Goal: Information Seeking & Learning: Learn about a topic

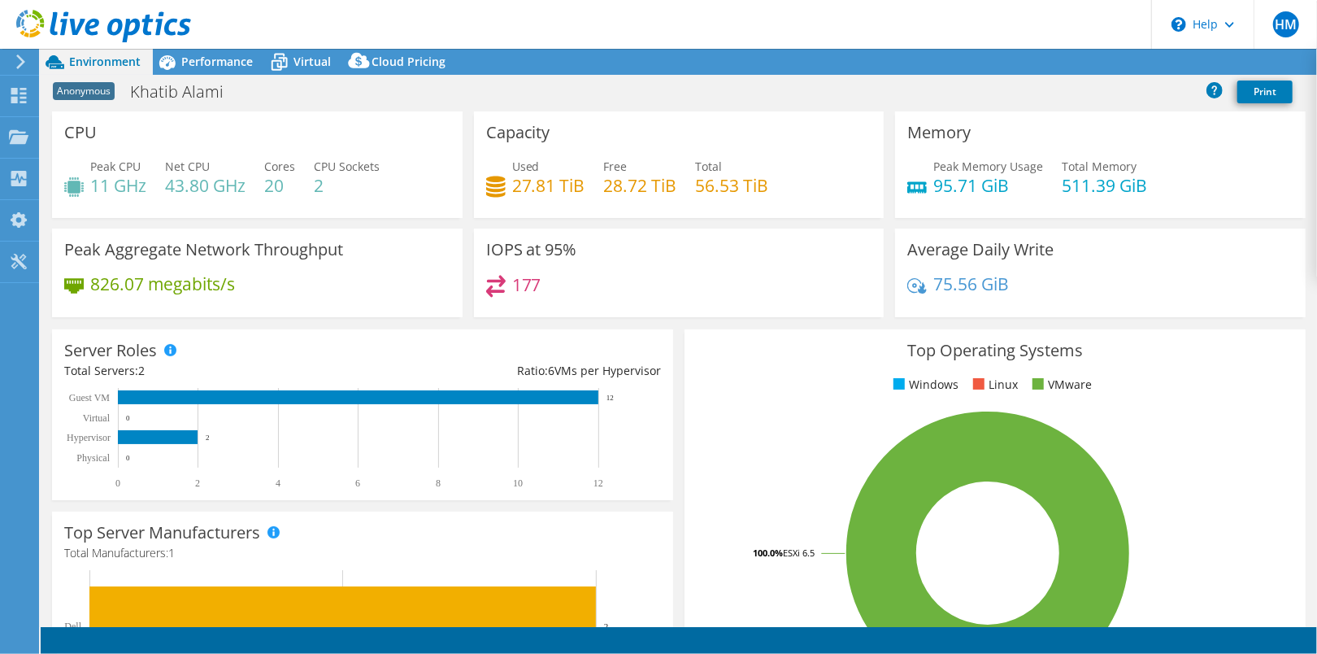
select select "USD"
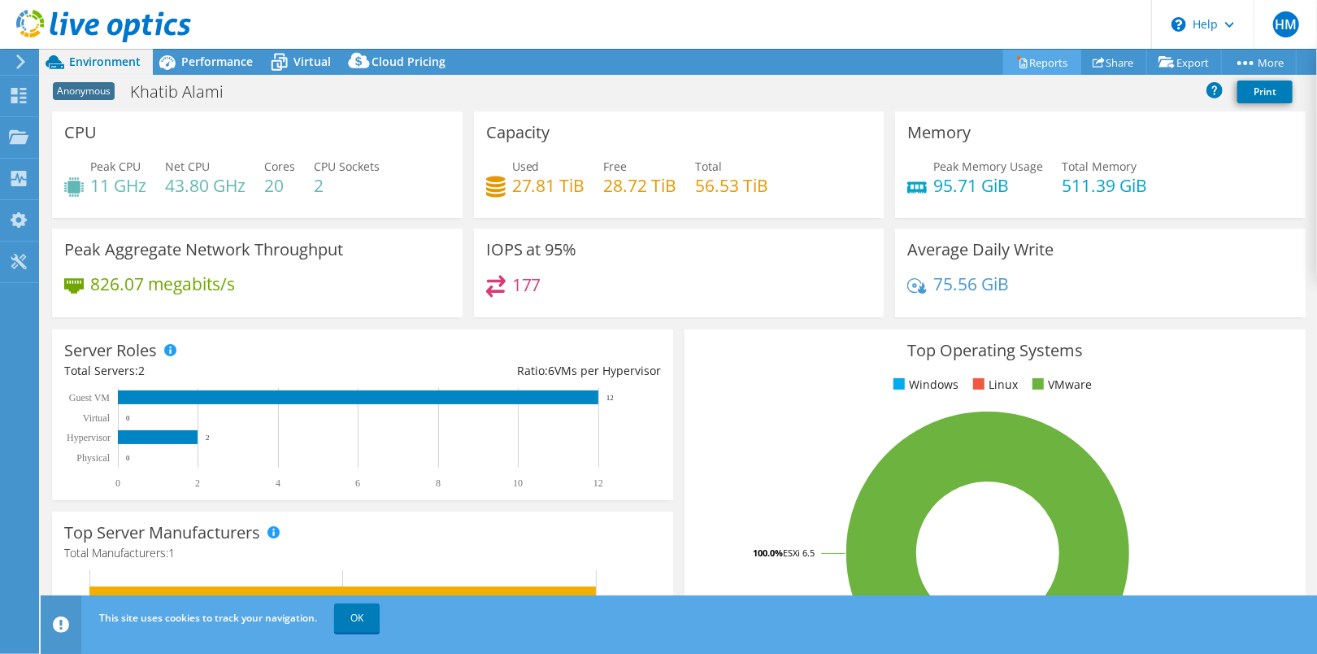
click at [1034, 60] on link "Reports" at bounding box center [1043, 62] width 78 height 25
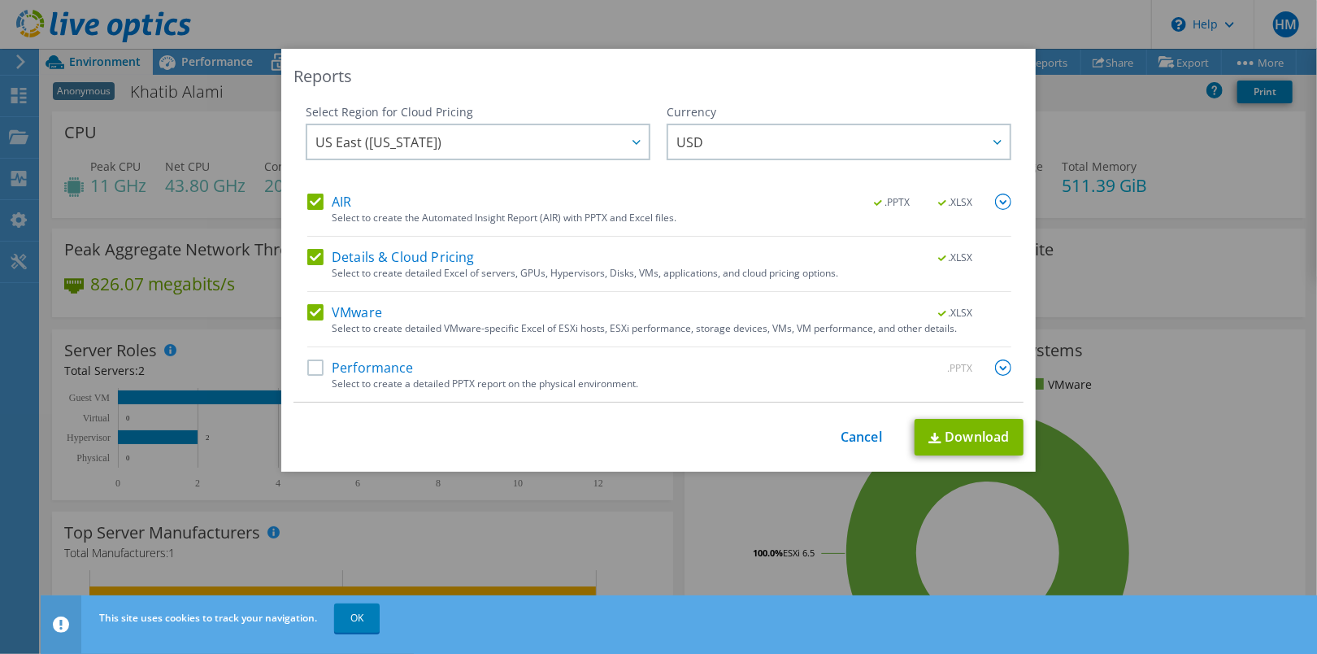
click at [308, 363] on label "Performance" at bounding box center [360, 367] width 107 height 16
click at [0, 0] on input "Performance" at bounding box center [0, 0] width 0 height 0
click at [951, 435] on link "Download" at bounding box center [969, 437] width 109 height 37
click at [856, 430] on link "Cancel" at bounding box center [861, 436] width 41 height 15
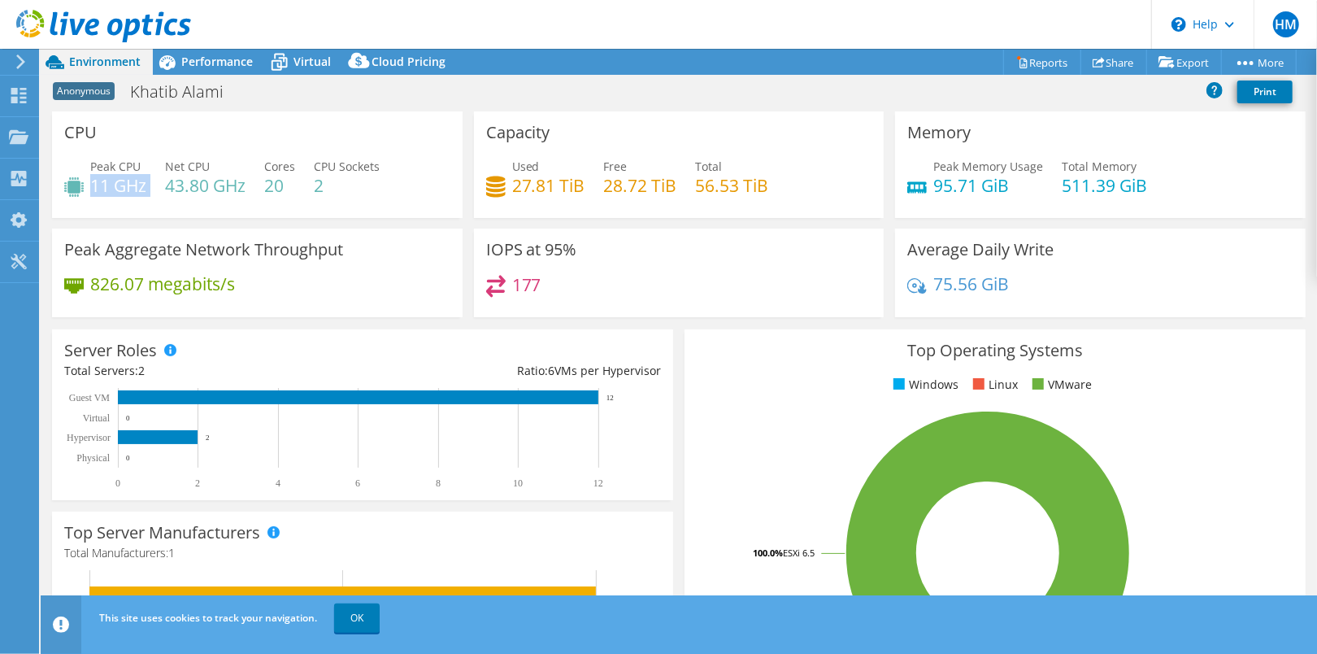
drag, startPoint x: 150, startPoint y: 180, endPoint x: 94, endPoint y: 179, distance: 55.3
click at [94, 179] on div "Peak CPU 11 GHz Net CPU 43.80 GHz Cores 20 CPU Sockets 2" at bounding box center [257, 184] width 386 height 53
drag, startPoint x: 197, startPoint y: 187, endPoint x: 227, endPoint y: 185, distance: 30.2
click at [227, 185] on h4 "43.80 GHz" at bounding box center [205, 185] width 81 height 18
drag, startPoint x: 227, startPoint y: 185, endPoint x: 291, endPoint y: 185, distance: 64.2
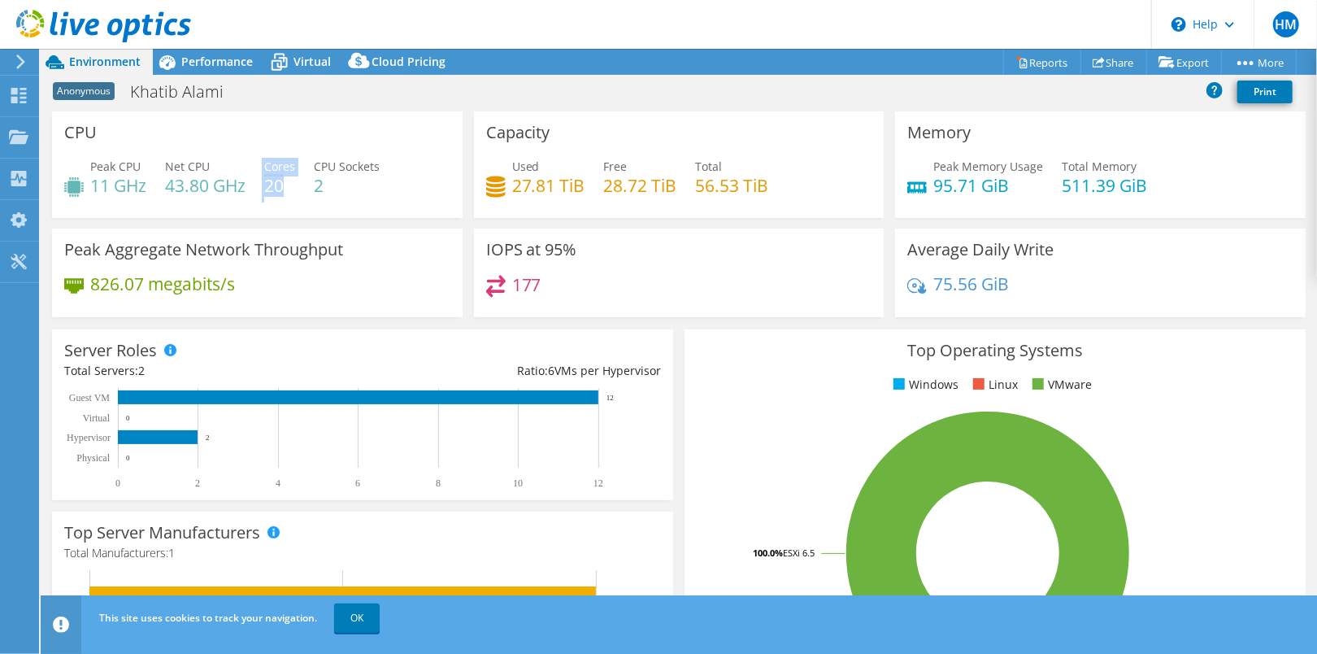
click at [291, 185] on div "Peak CPU 11 GHz Net CPU 43.80 GHz Cores 20 CPU Sockets 2" at bounding box center [257, 184] width 386 height 53
drag, startPoint x: 291, startPoint y: 185, endPoint x: 313, endPoint y: 186, distance: 22.0
click at [313, 186] on div "Peak CPU 11 GHz Net CPU 43.80 GHz Cores 20 CPU Sockets 2" at bounding box center [257, 184] width 386 height 53
drag, startPoint x: 313, startPoint y: 186, endPoint x: 362, endPoint y: 242, distance: 73.7
click at [362, 242] on div "Peak Aggregate Network Throughput 826.07 megabits/s" at bounding box center [257, 273] width 411 height 89
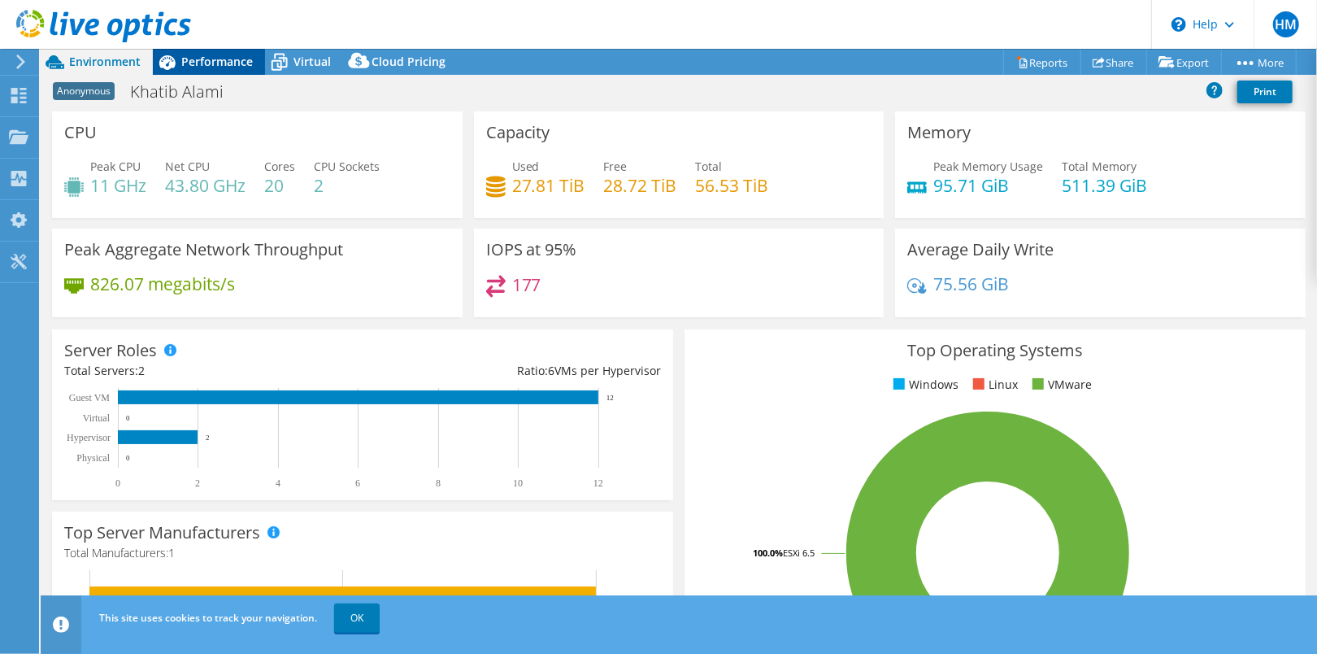
click at [220, 60] on span "Performance" at bounding box center [217, 61] width 72 height 15
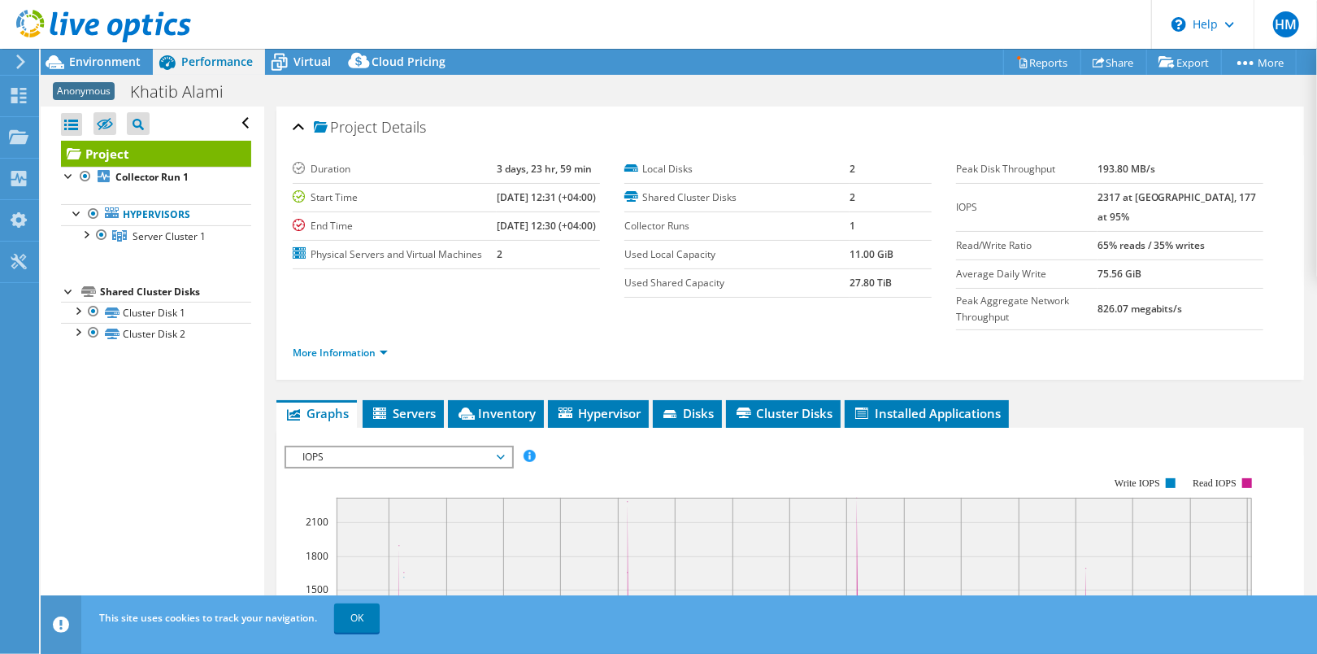
click at [317, 39] on header "HM End User Hansel Monteiro [EMAIL_ADDRESS][DOMAIN_NAME] Ministry of Foreign Af…" at bounding box center [658, 24] width 1317 height 49
click at [316, 55] on span "Virtual" at bounding box center [312, 61] width 37 height 15
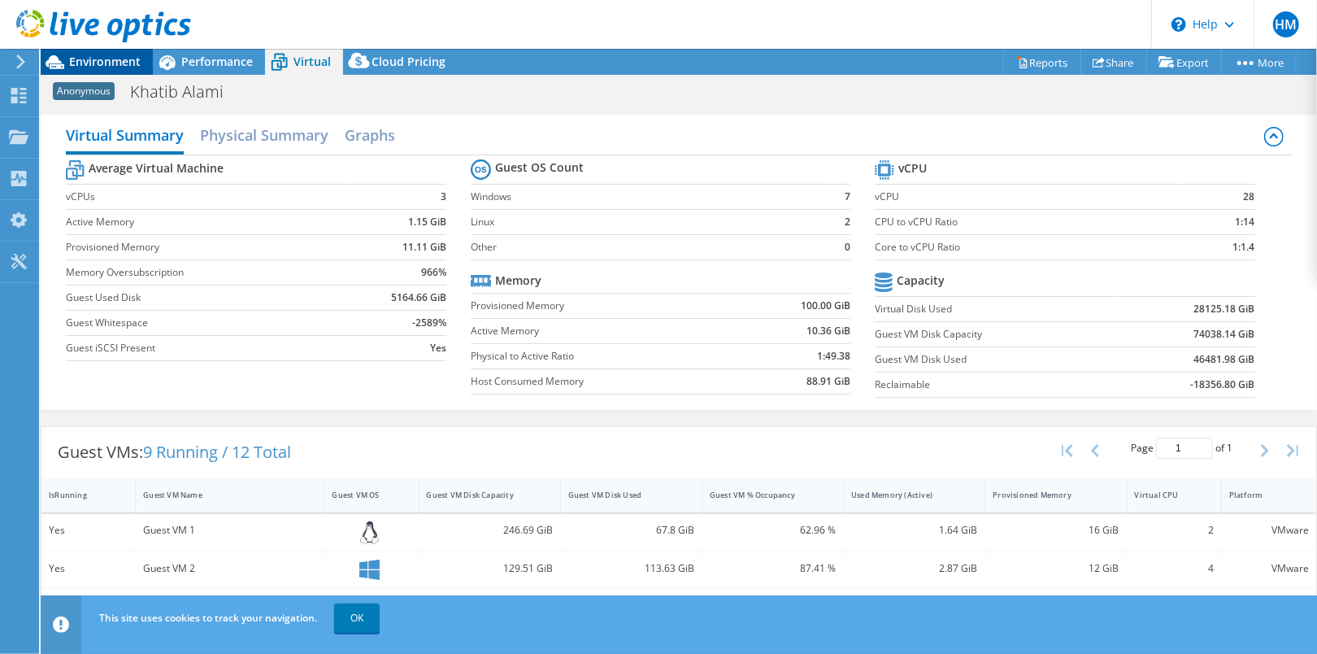
click at [100, 57] on span "Environment" at bounding box center [105, 61] width 72 height 15
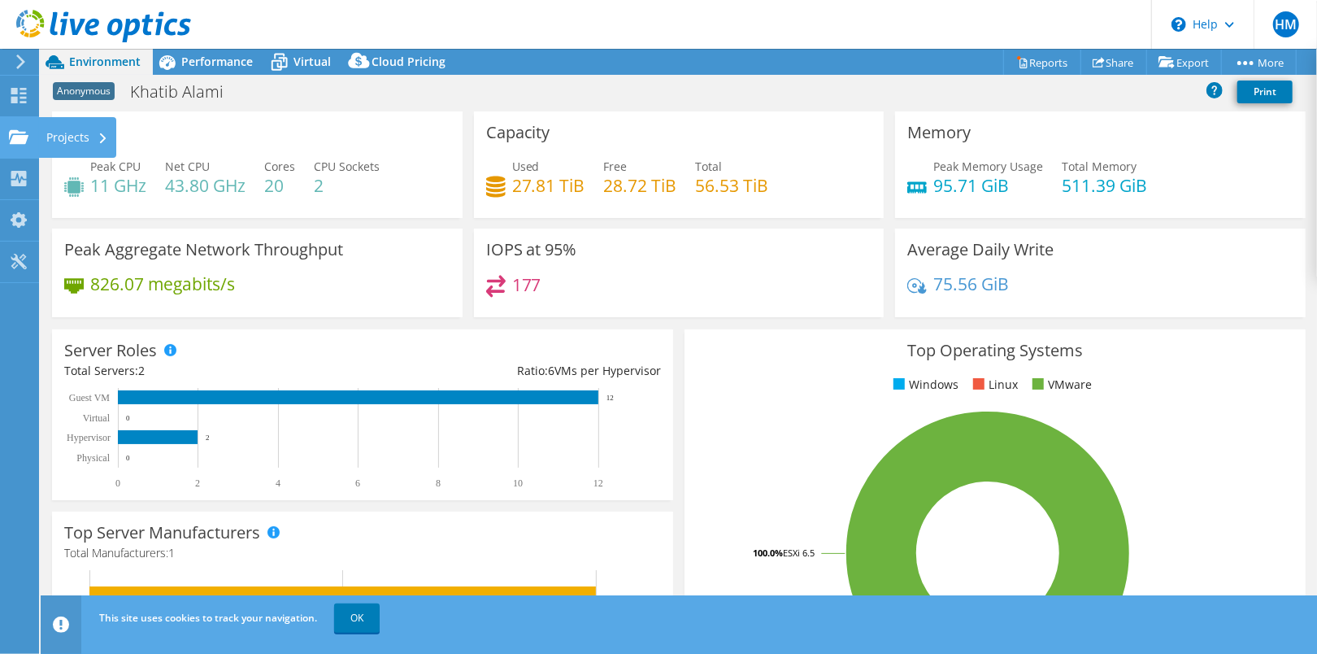
click at [22, 131] on use at bounding box center [19, 136] width 20 height 14
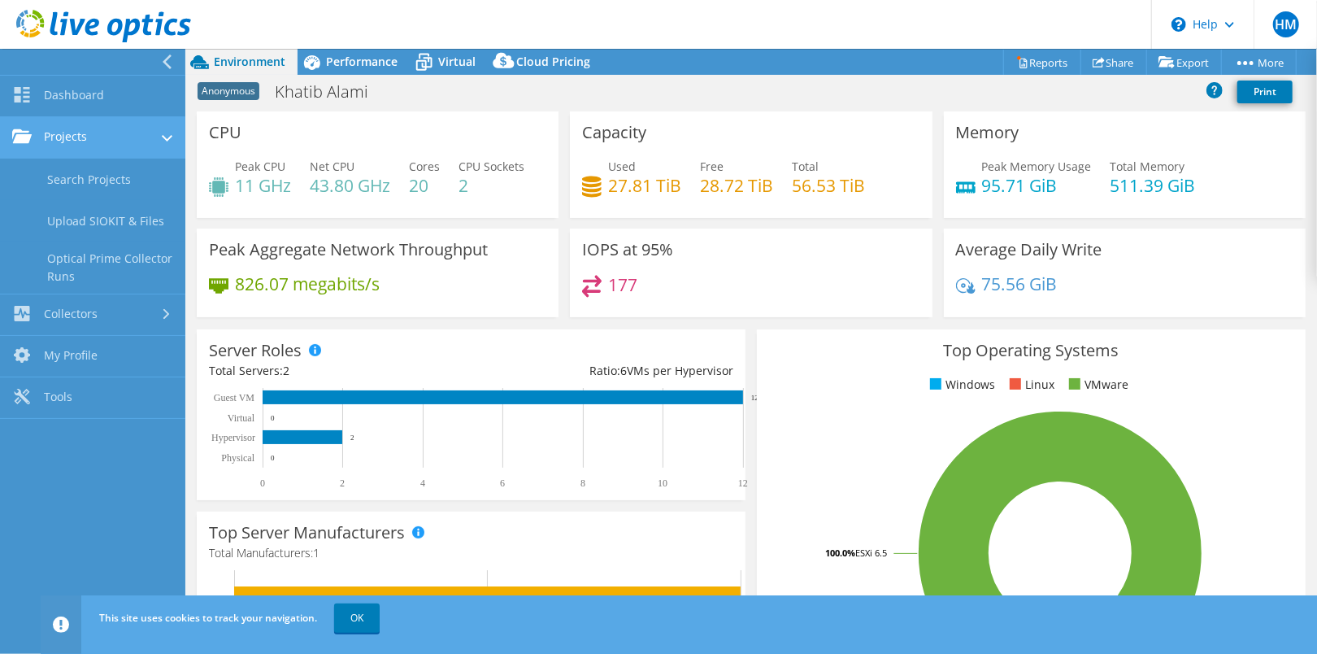
click at [76, 134] on link "Projects" at bounding box center [92, 137] width 185 height 41
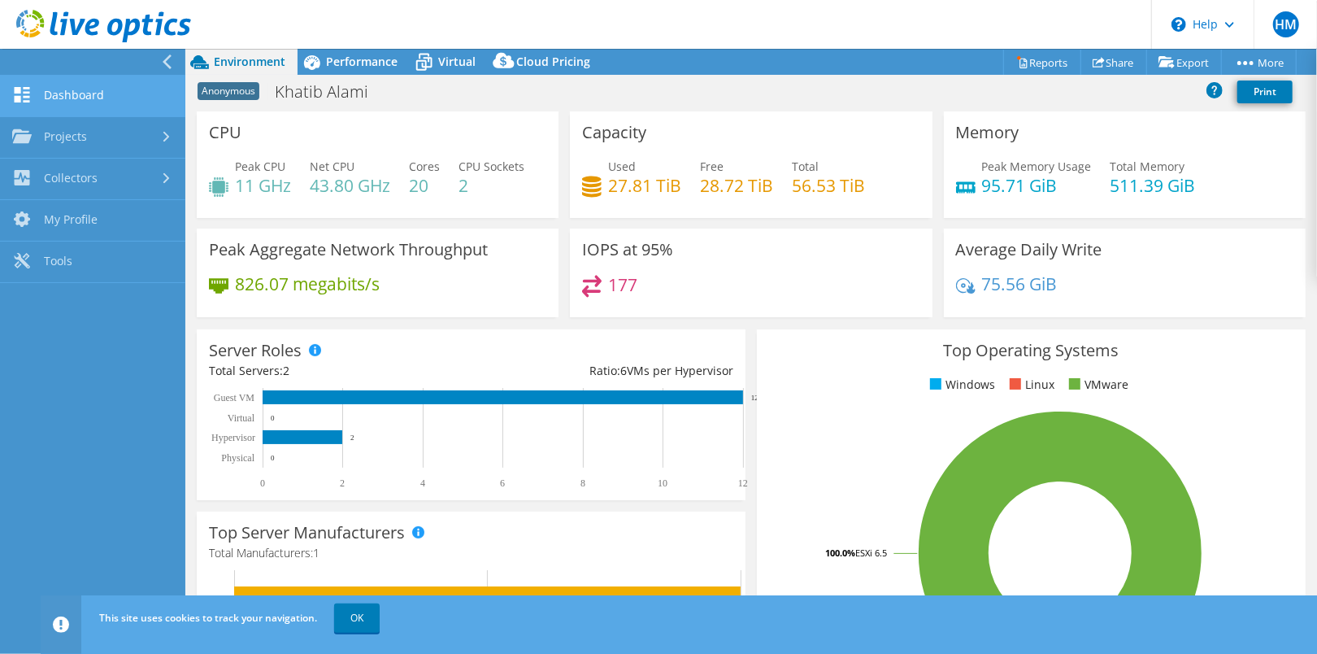
click at [126, 94] on link "Dashboard" at bounding box center [92, 96] width 185 height 41
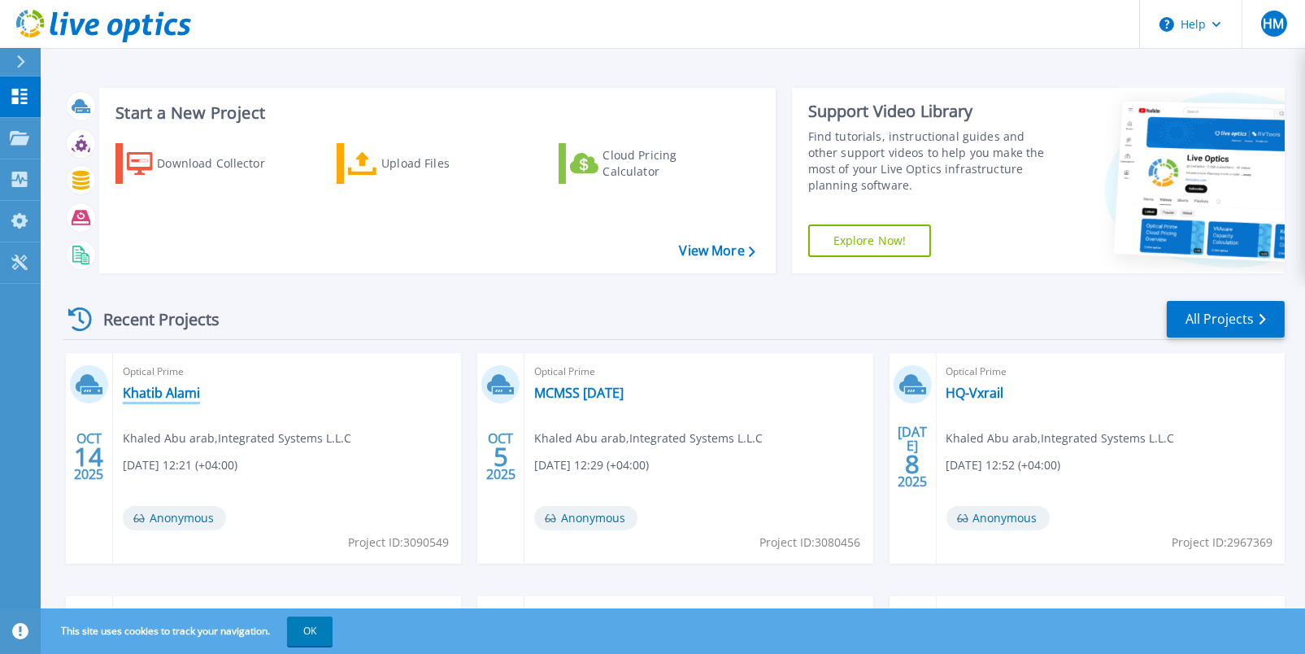
click at [182, 390] on link "Khatib Alami" at bounding box center [161, 393] width 77 height 16
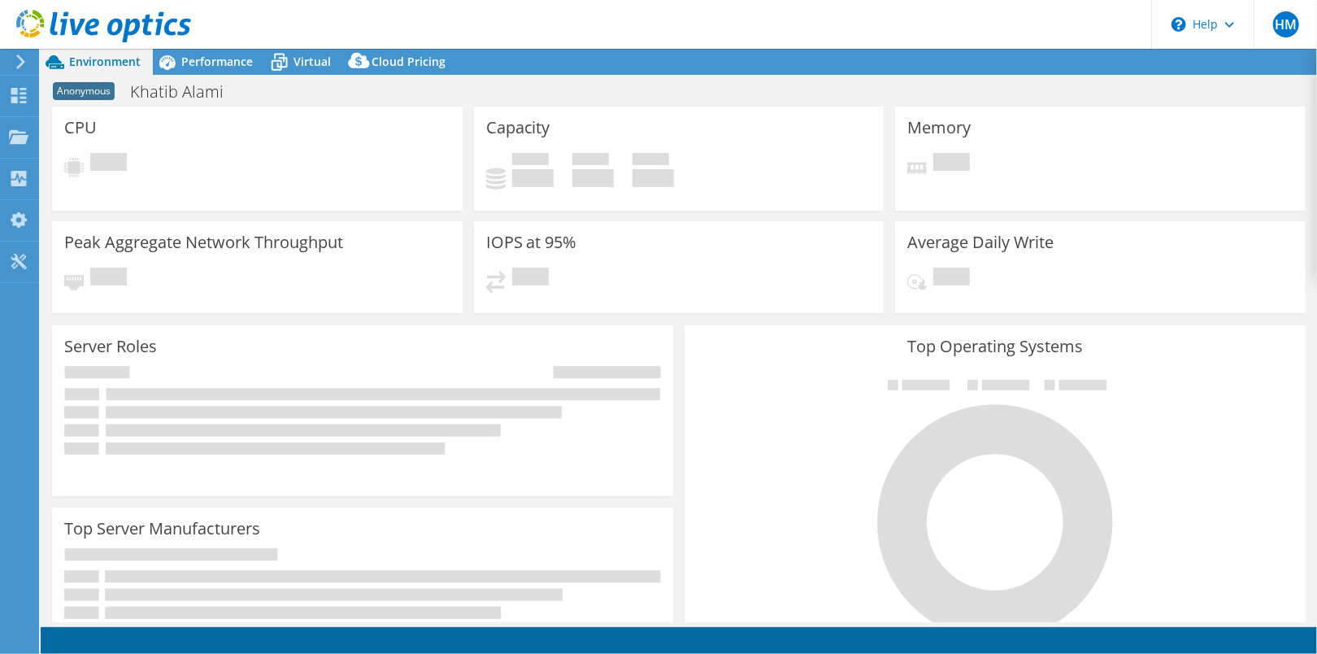
select select "USD"
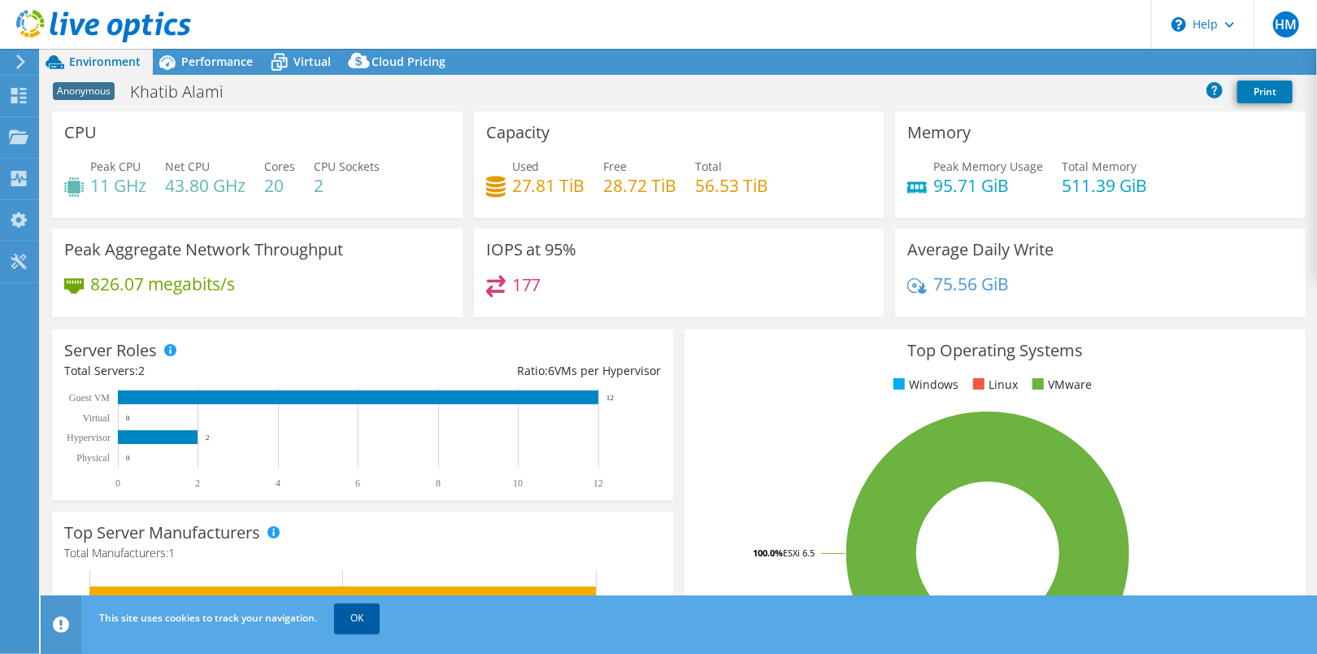
click at [362, 609] on link "OK" at bounding box center [357, 617] width 46 height 29
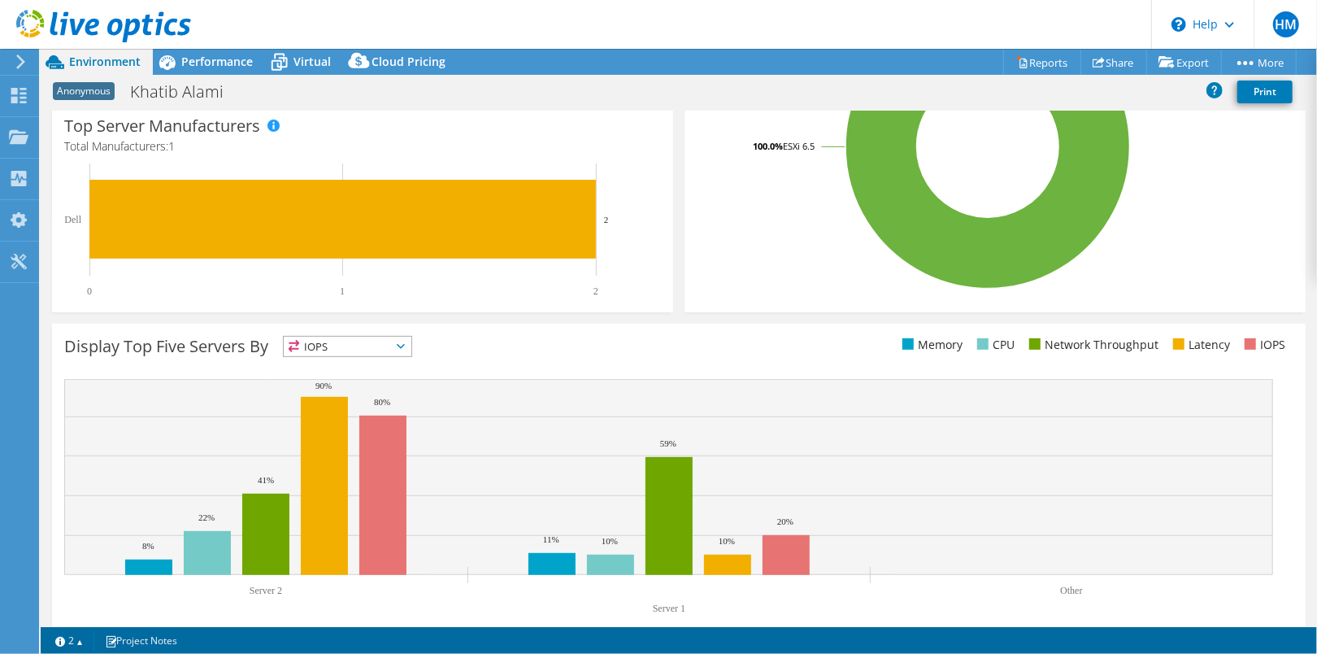
scroll to position [431, 0]
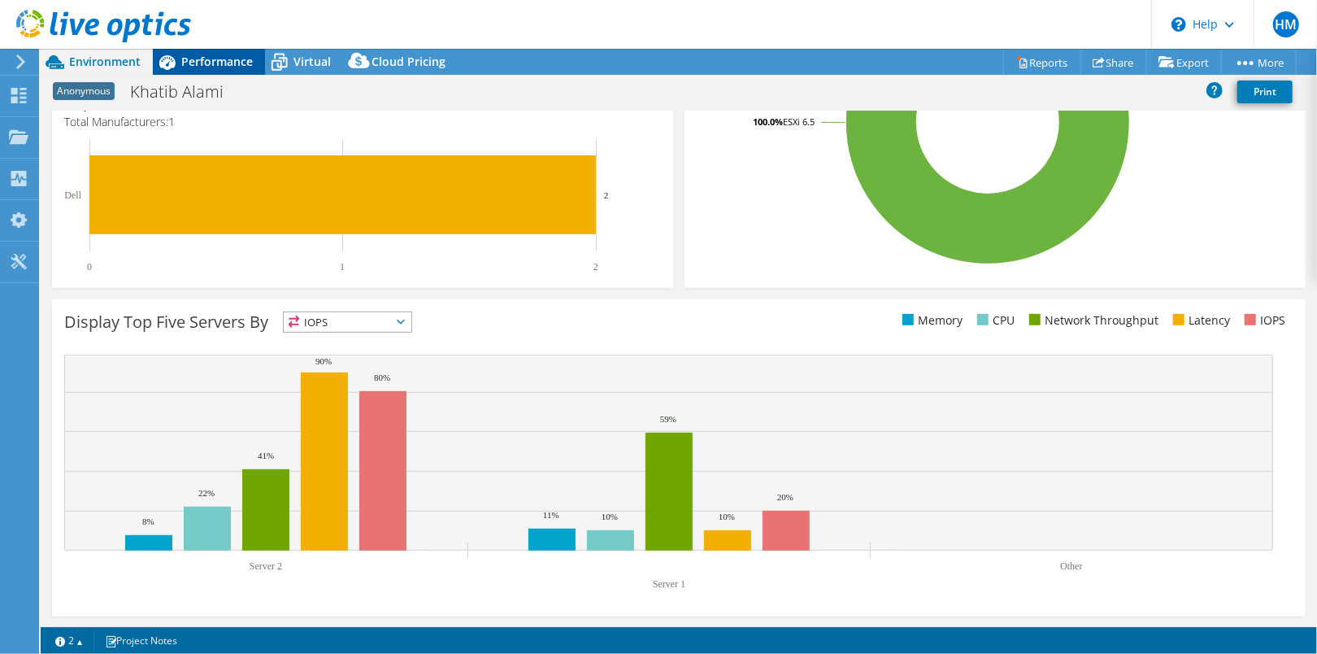
click at [195, 61] on span "Performance" at bounding box center [217, 61] width 72 height 15
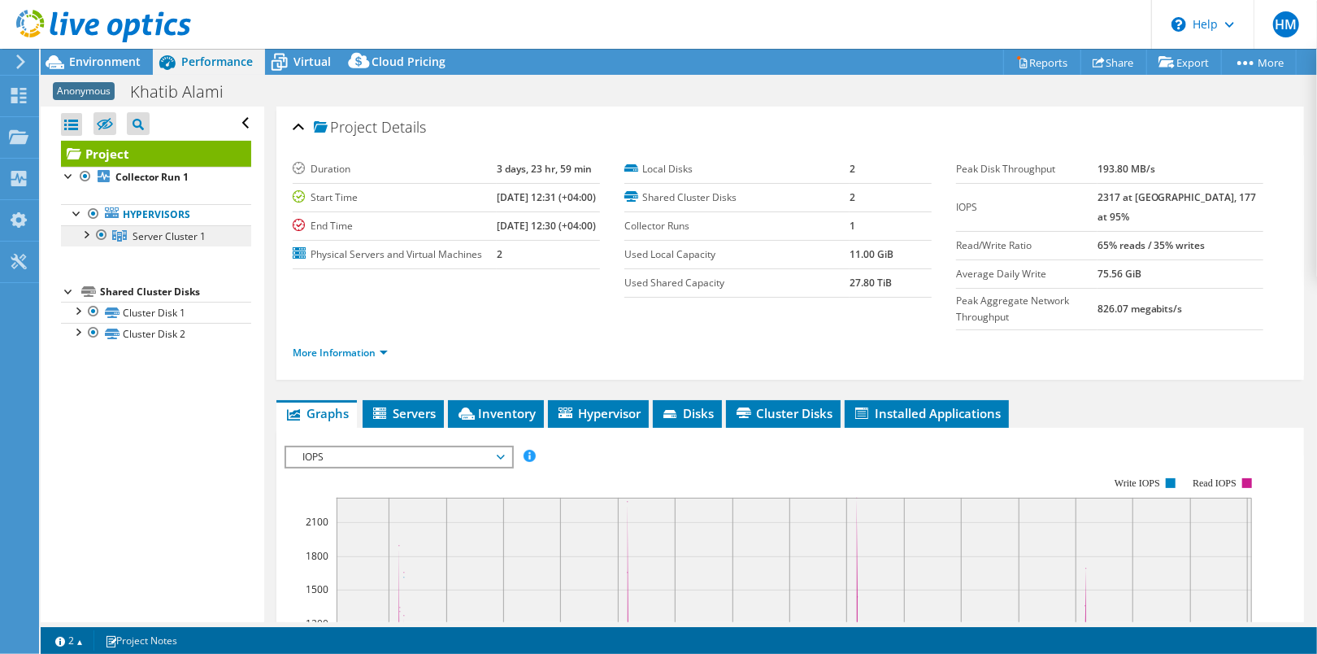
click at [181, 241] on span "Server Cluster 1" at bounding box center [169, 236] width 73 height 14
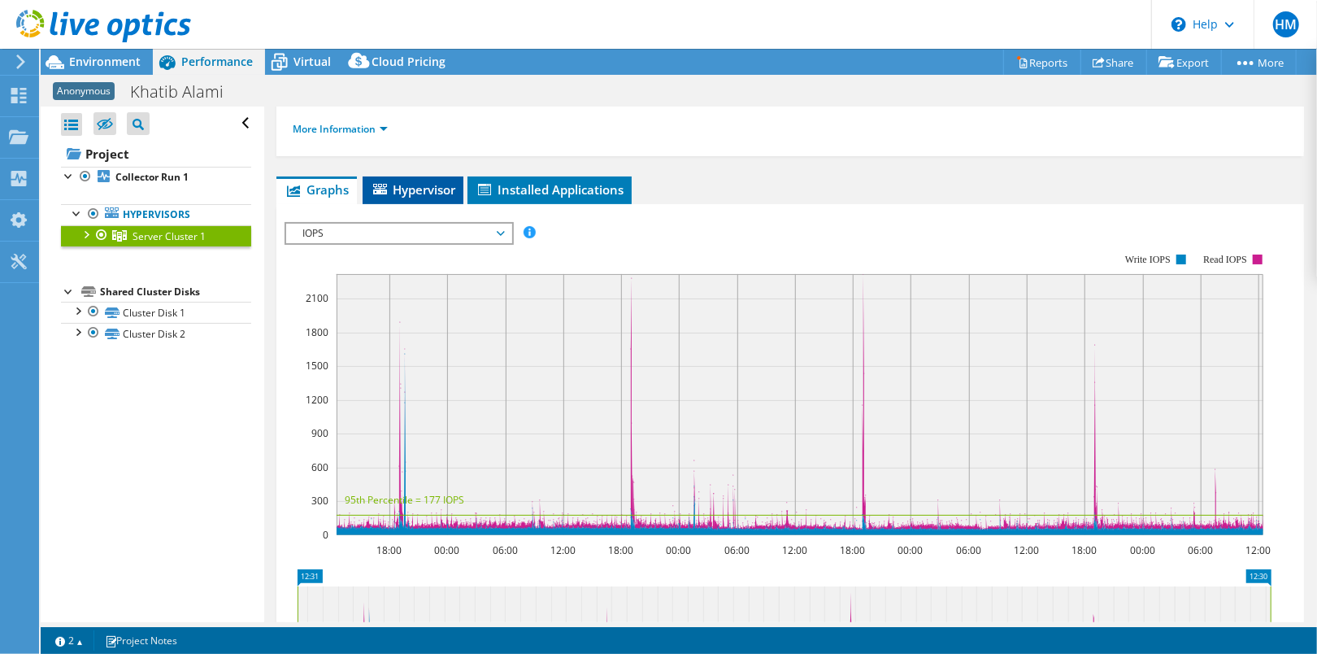
click at [392, 181] on span "Hypervisor" at bounding box center [413, 189] width 85 height 16
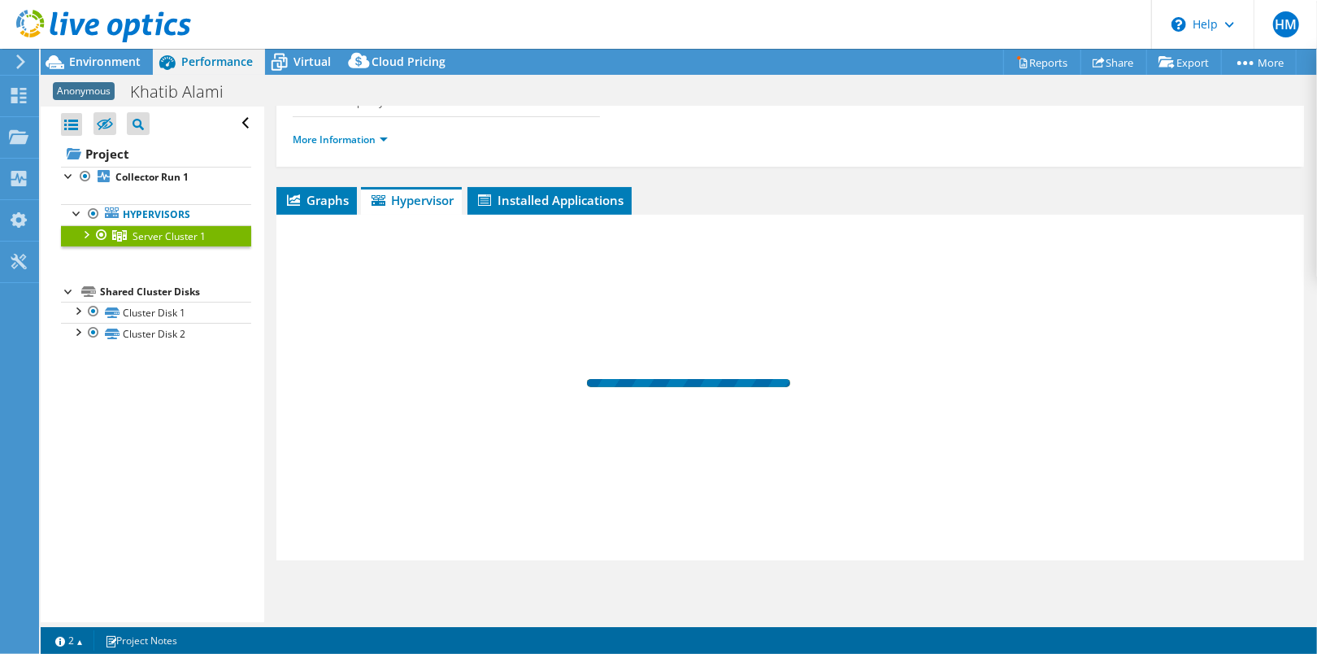
scroll to position [150, 0]
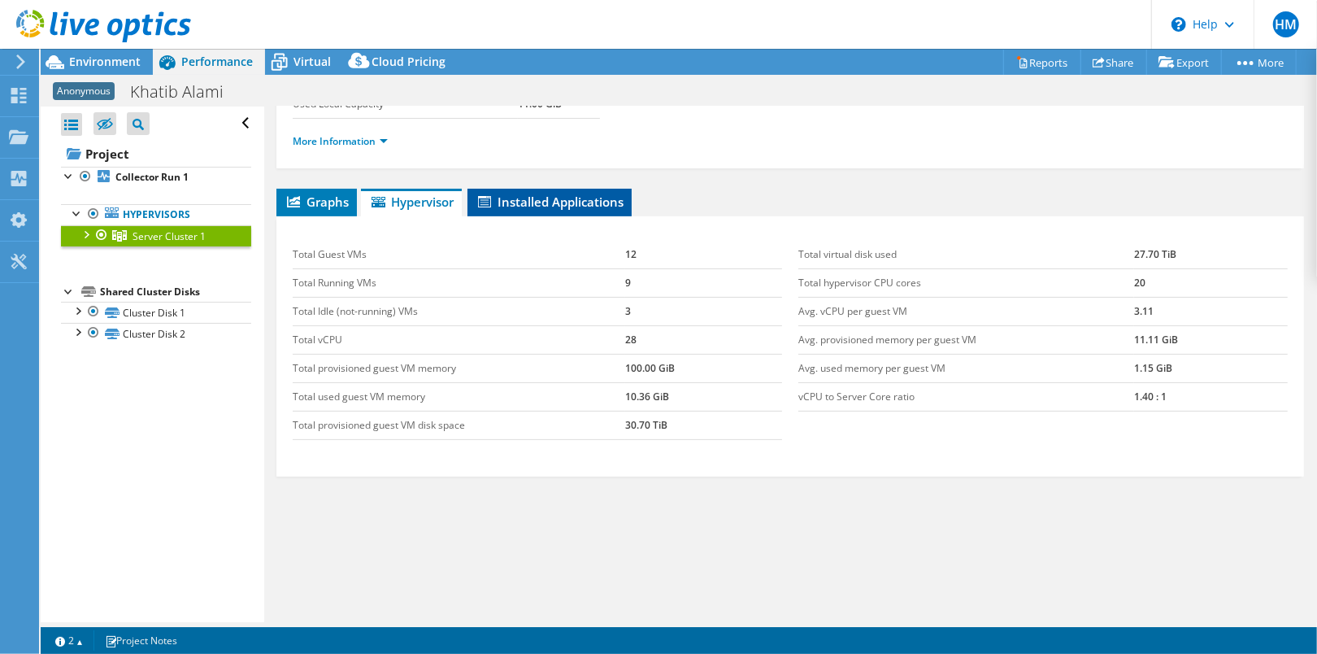
click at [602, 206] on span "Installed Applications" at bounding box center [550, 202] width 148 height 16
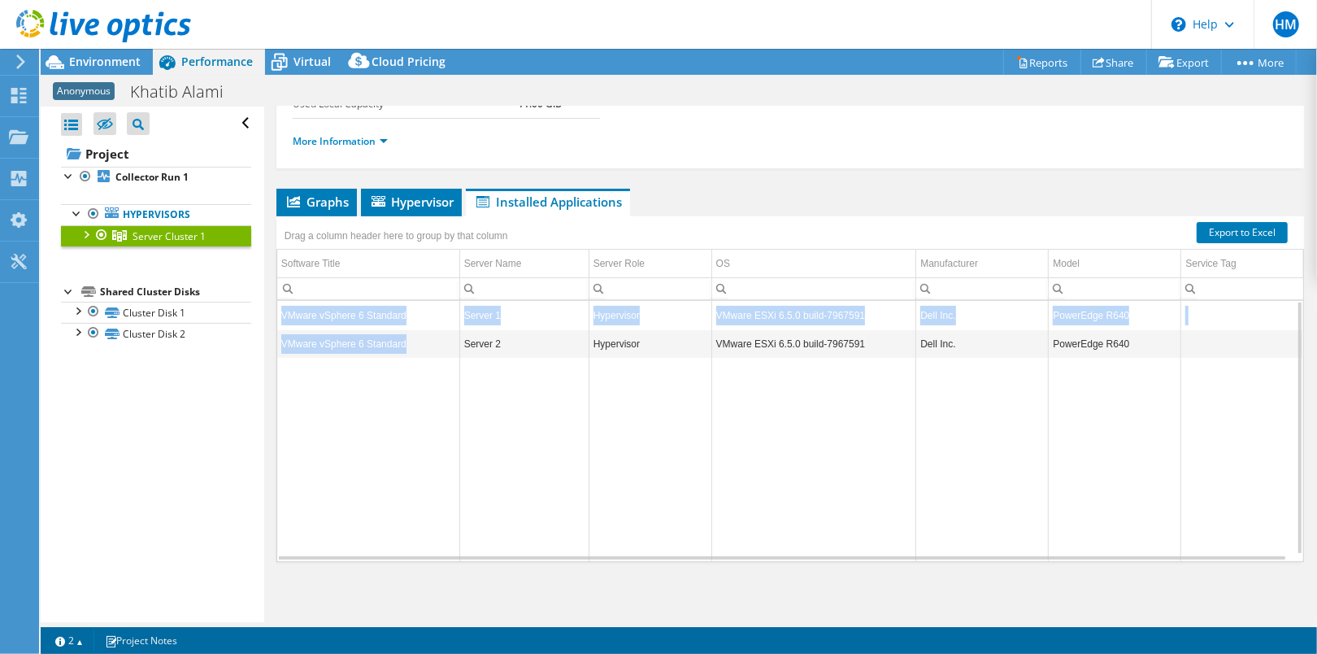
drag, startPoint x: 409, startPoint y: 336, endPoint x: 268, endPoint y: 333, distance: 141.5
click at [268, 333] on div "Server Cluster 1 Details Hypervisors 2 Local Disks 2 Shared Cluster Disks 2 Use…" at bounding box center [790, 290] width 1052 height 668
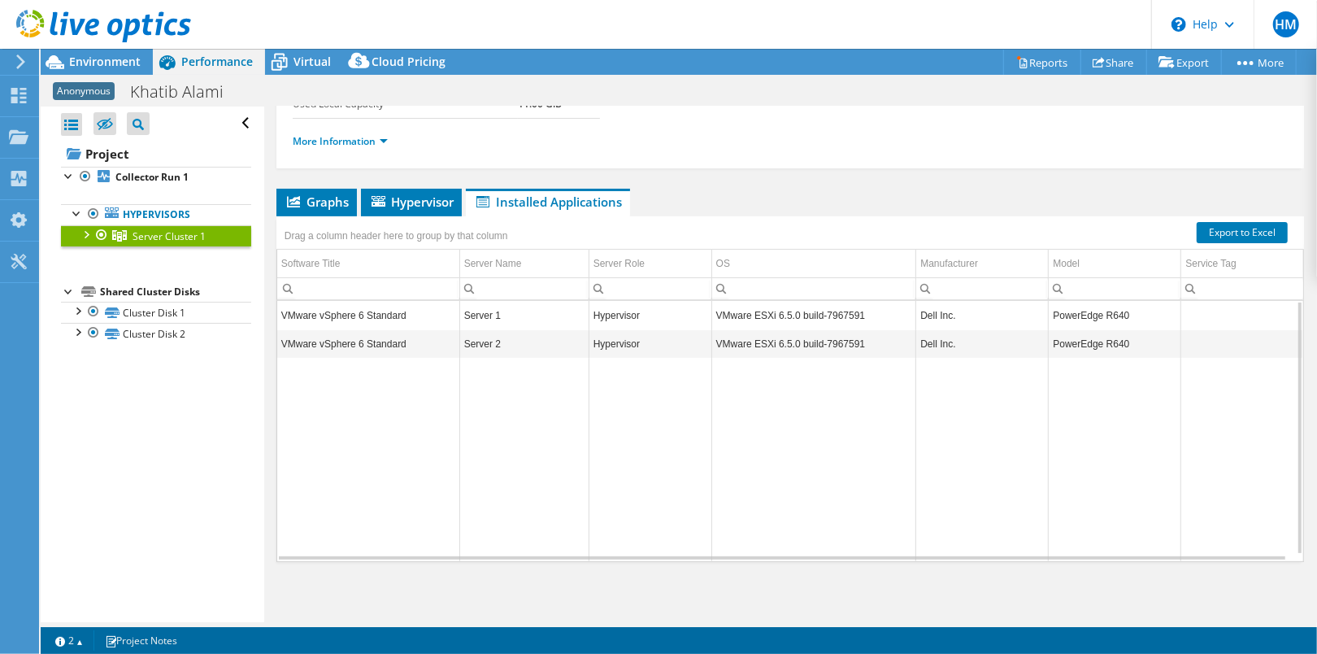
drag, startPoint x: 268, startPoint y: 333, endPoint x: 377, endPoint y: 412, distance: 135.0
click at [377, 412] on td "Data grid" at bounding box center [368, 459] width 182 height 203
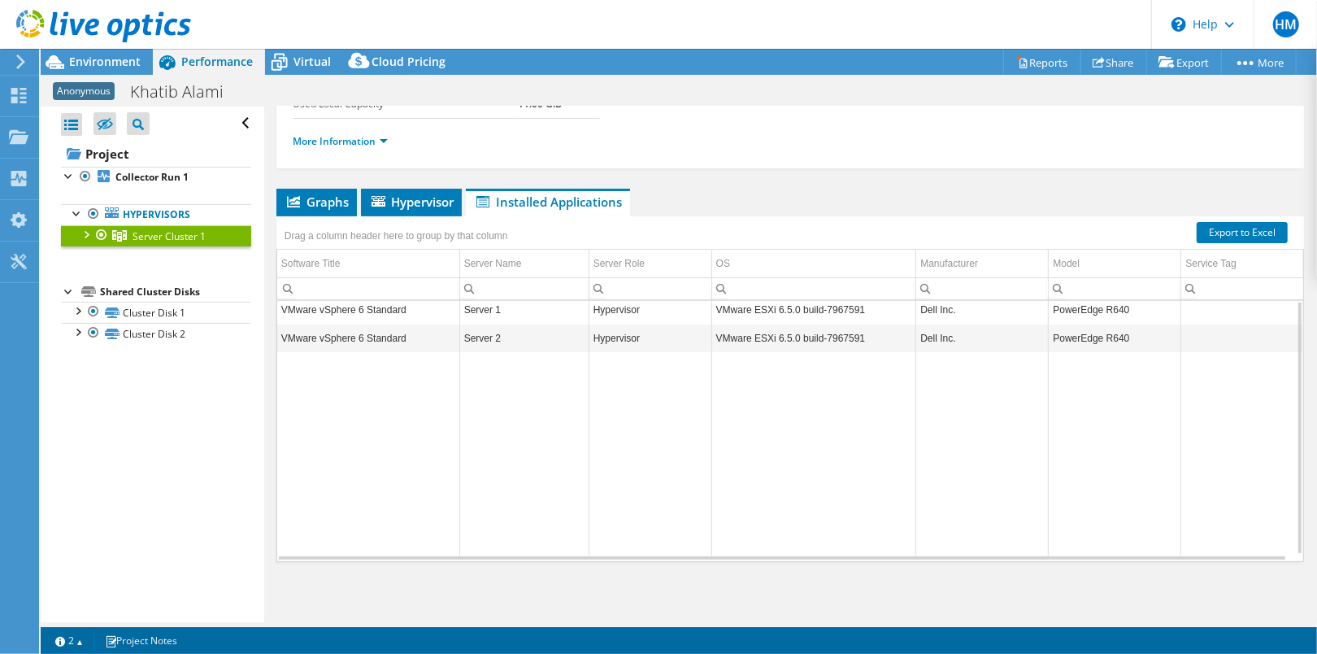
scroll to position [0, 0]
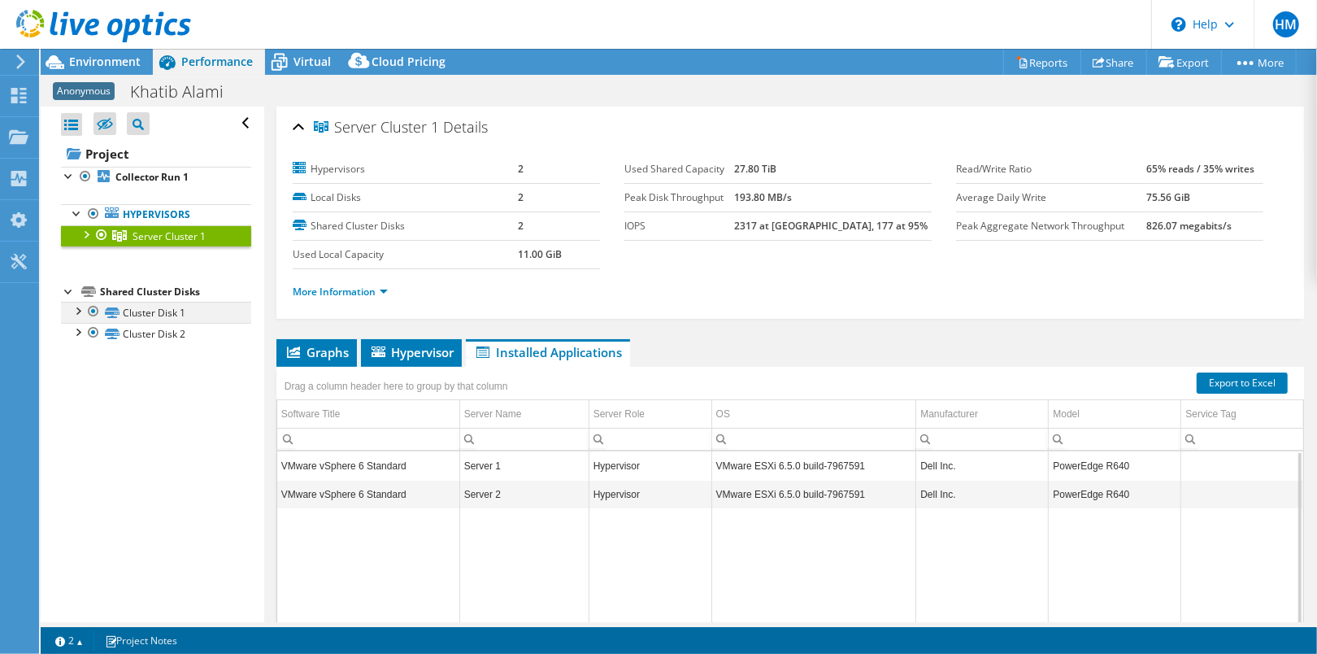
click at [78, 307] on div at bounding box center [77, 310] width 16 height 16
click at [76, 374] on div at bounding box center [77, 374] width 16 height 16
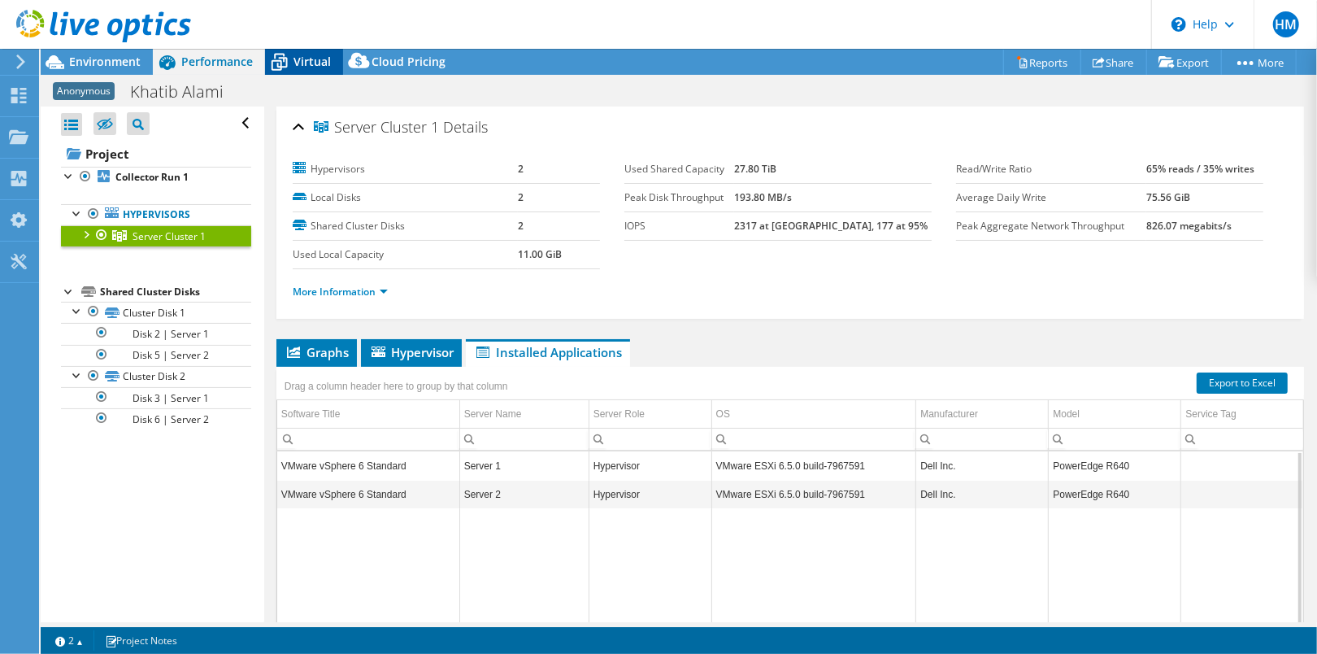
click at [300, 61] on span "Virtual" at bounding box center [312, 61] width 37 height 15
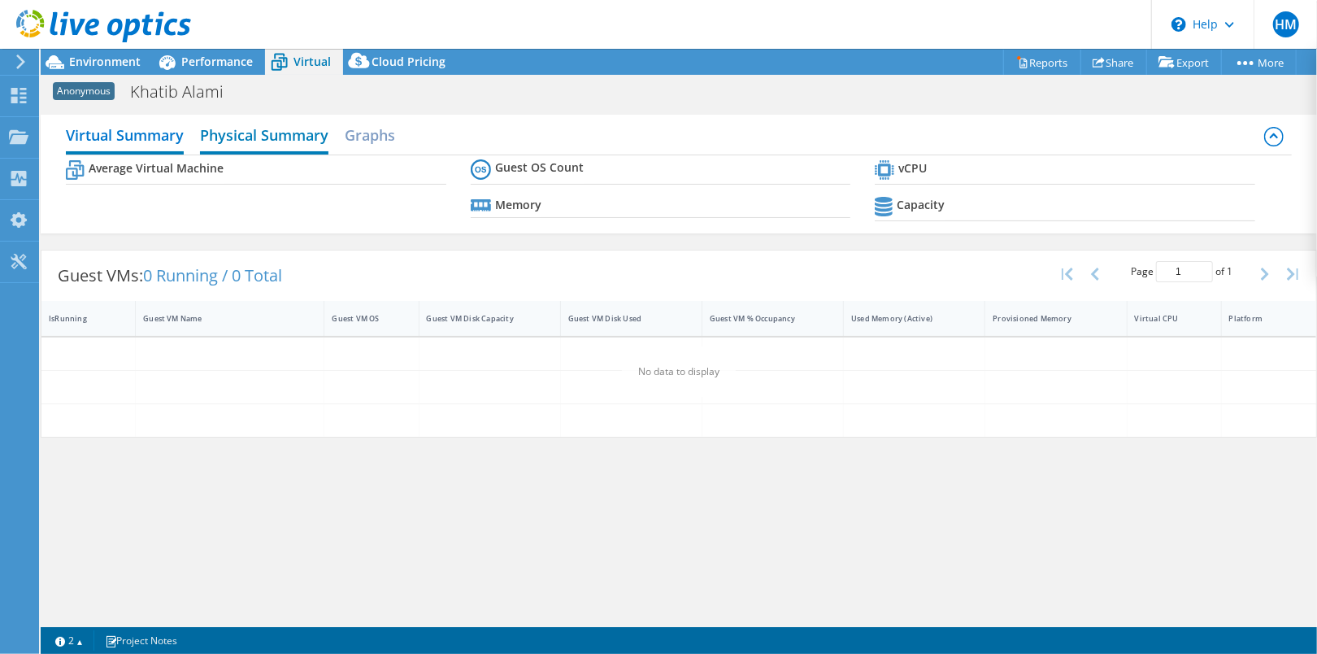
click at [294, 123] on h2 "Physical Summary" at bounding box center [264, 137] width 128 height 36
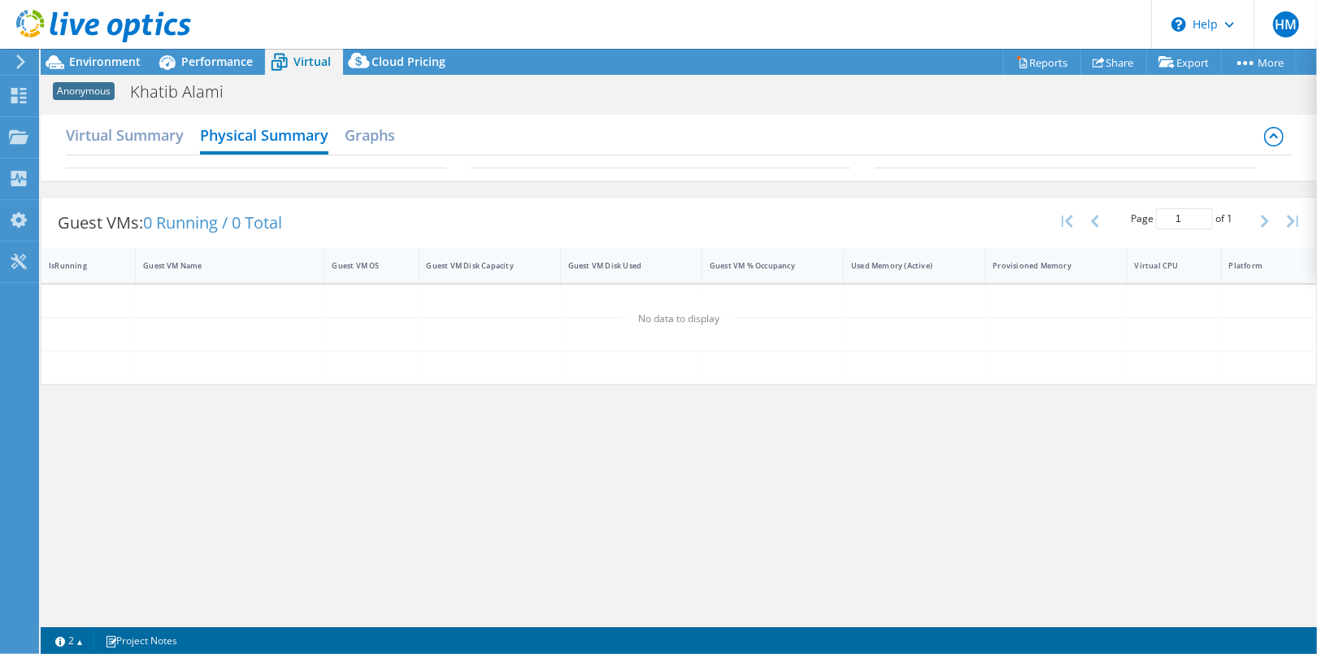
click at [398, 134] on div "Virtual Summary Physical Summary Graphs" at bounding box center [679, 137] width 1226 height 37
click at [380, 134] on h2 "Graphs" at bounding box center [370, 137] width 50 height 36
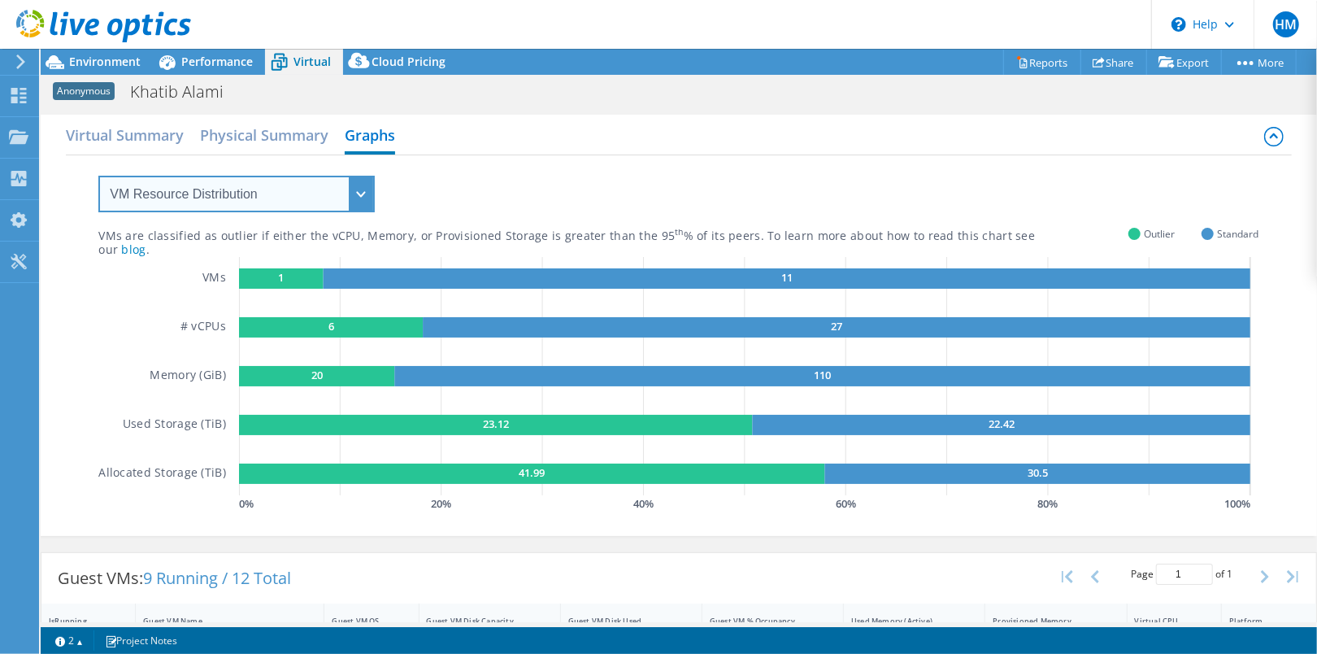
click at [291, 187] on select "VM Resource Distribution Provisioning Contrast Over Provisioning" at bounding box center [236, 194] width 276 height 37
click at [98, 176] on select "VM Resource Distribution Provisioning Contrast Over Provisioning" at bounding box center [236, 194] width 276 height 37
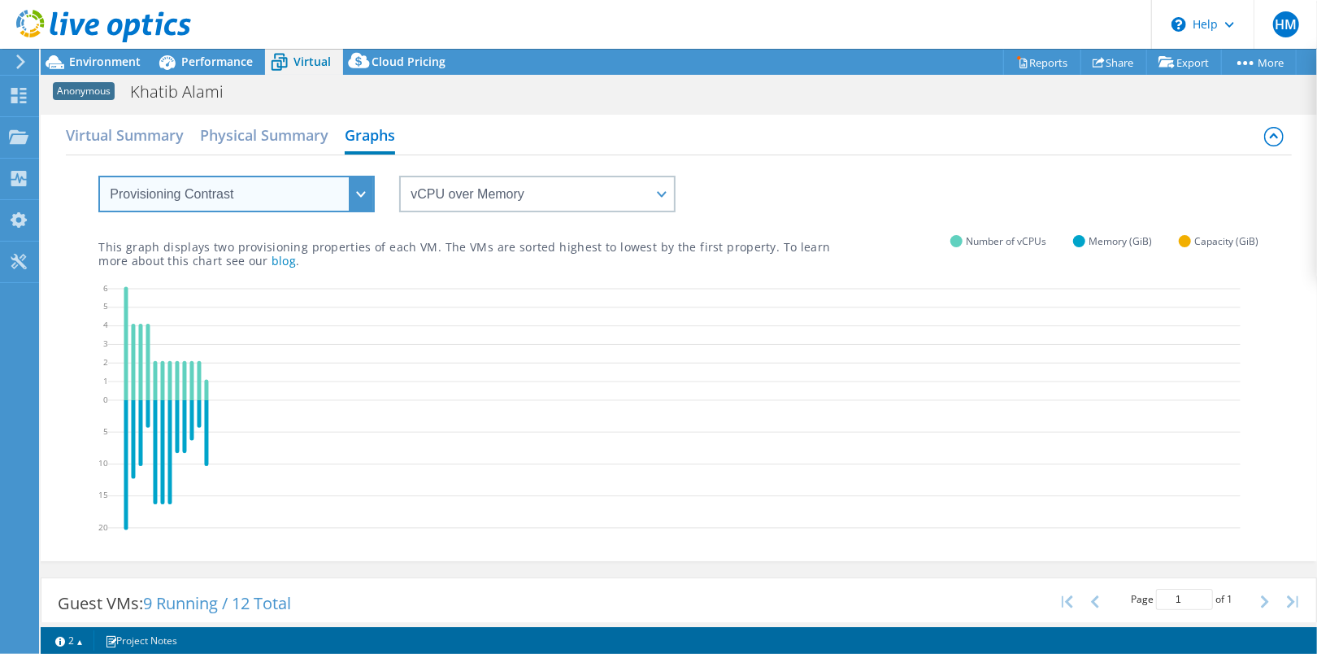
click at [268, 205] on select "VM Resource Distribution Provisioning Contrast Over Provisioning" at bounding box center [236, 194] width 276 height 37
select select "Over Provisioning"
click at [98, 176] on select "VM Resource Distribution Provisioning Contrast Over Provisioning" at bounding box center [236, 194] width 276 height 37
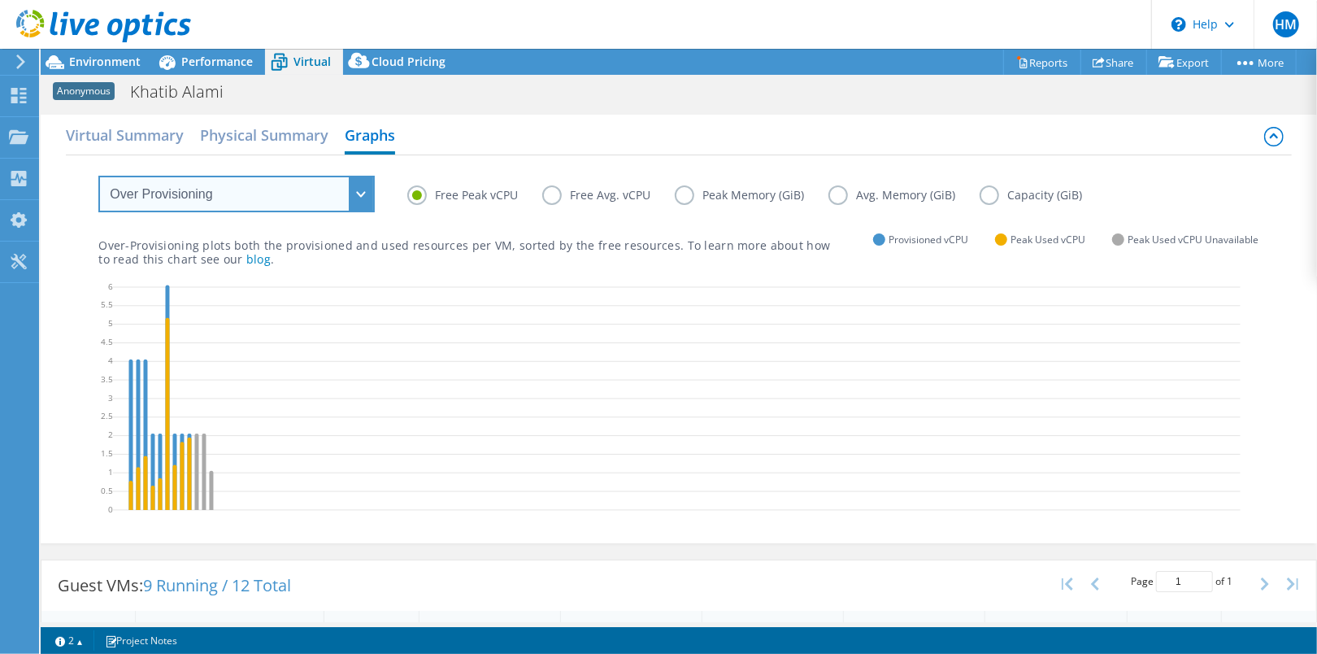
scroll to position [325, 0]
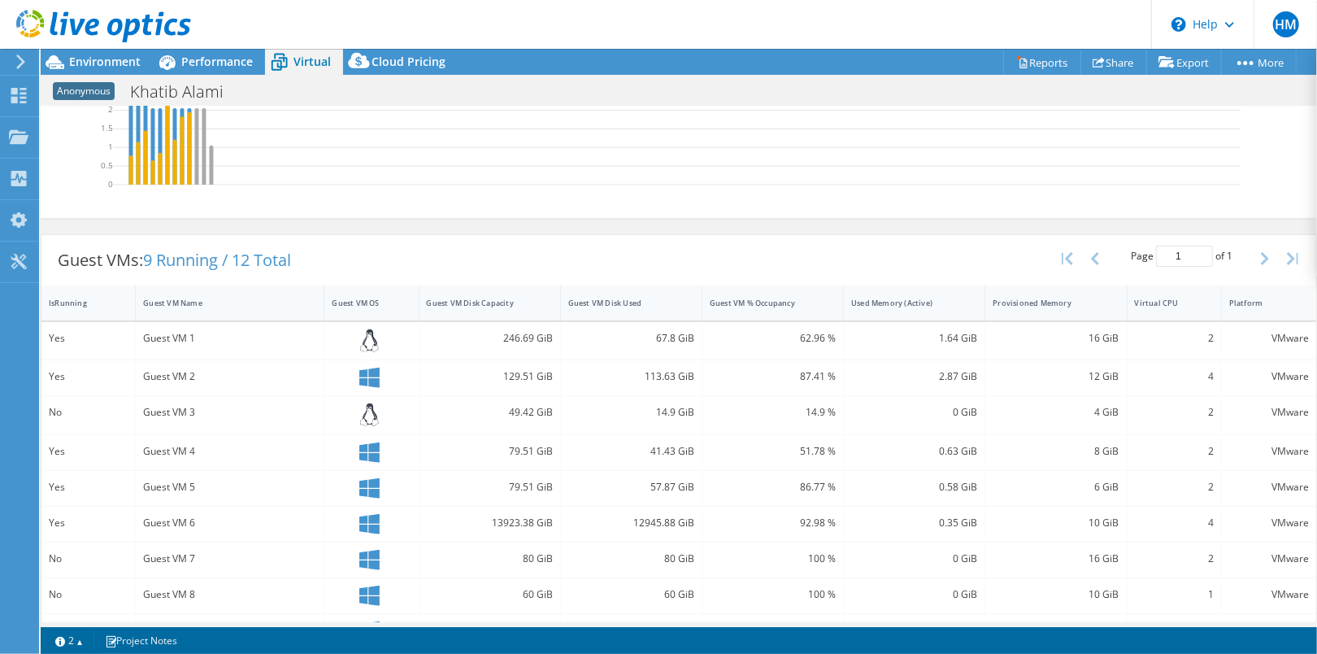
click at [80, 53] on div at bounding box center [95, 27] width 191 height 54
click at [87, 60] on span "Environment" at bounding box center [105, 61] width 72 height 15
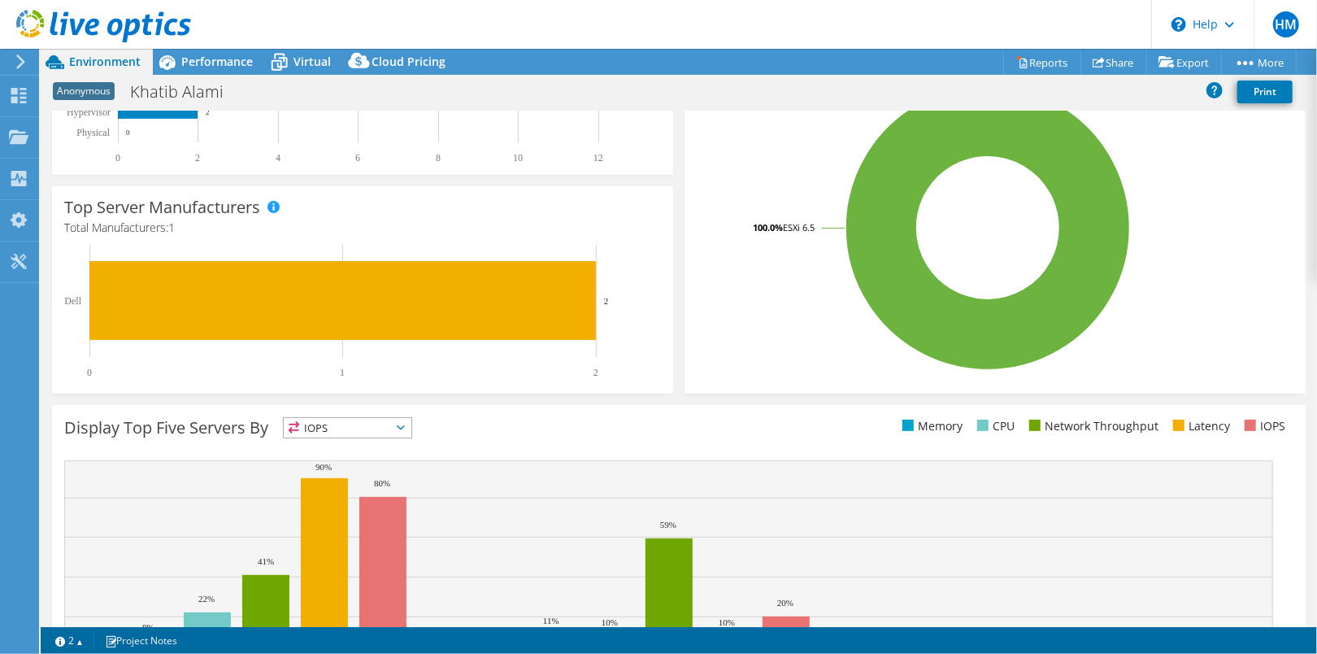
scroll to position [0, 0]
